Goal: Navigation & Orientation: Find specific page/section

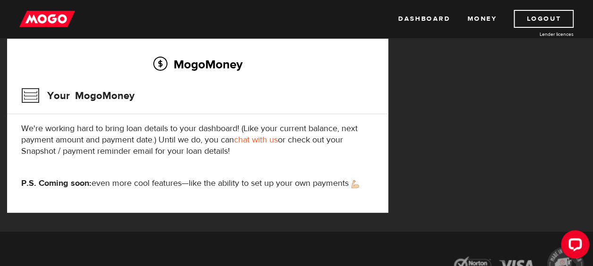
scroll to position [132, 0]
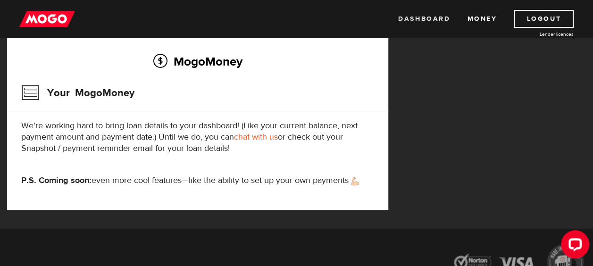
click at [410, 14] on link "Dashboard" at bounding box center [424, 19] width 52 height 18
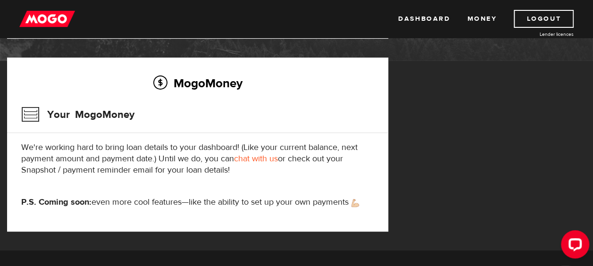
scroll to position [126, 0]
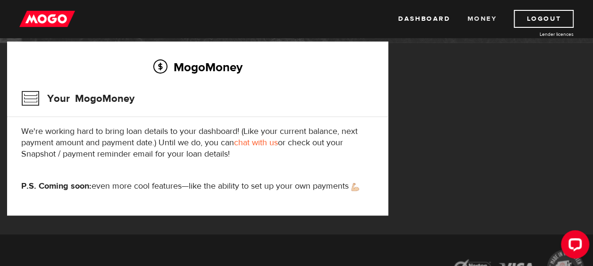
click at [476, 22] on link "Money" at bounding box center [482, 19] width 30 height 18
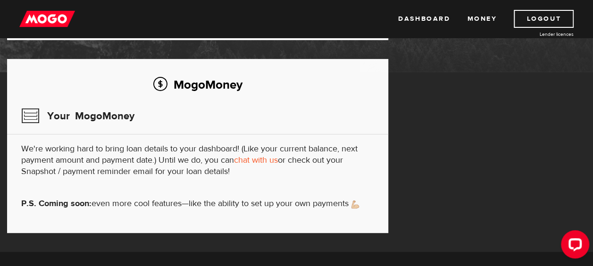
scroll to position [113, 0]
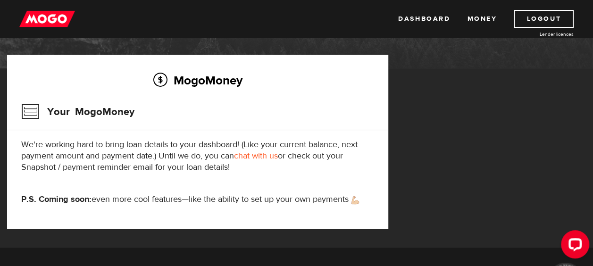
click at [30, 109] on h3 "Your MogoMoney" at bounding box center [77, 112] width 113 height 25
click at [428, 21] on link "Dashboard" at bounding box center [424, 19] width 52 height 18
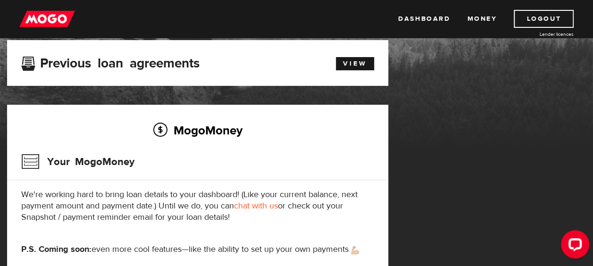
scroll to position [64, 0]
